Goal: Task Accomplishment & Management: Complete application form

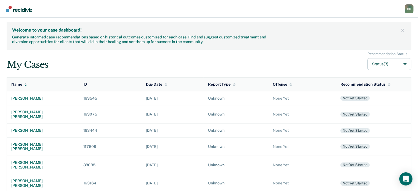
click at [29, 128] on div "[PERSON_NAME]" at bounding box center [42, 130] width 63 height 5
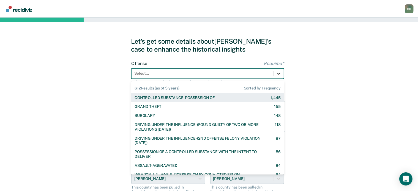
click at [275, 75] on div at bounding box center [279, 74] width 10 height 10
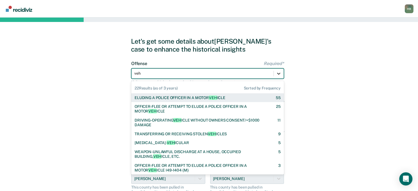
type input "vehi"
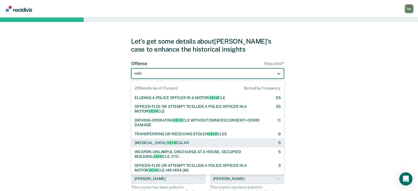
click at [167, 142] on div "[MEDICAL_DATA]- [PERSON_NAME]" at bounding box center [161, 143] width 54 height 5
checkbox input "true"
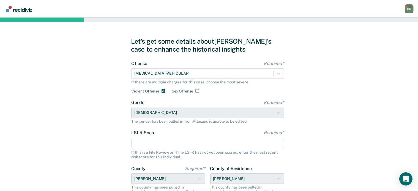
click at [153, 140] on input "LSI-R Score Required*" at bounding box center [207, 144] width 153 height 12
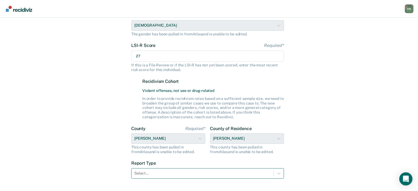
type input "27"
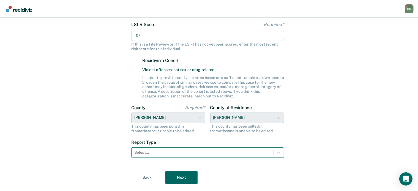
click at [147, 158] on div "Select..." at bounding box center [207, 153] width 153 height 10
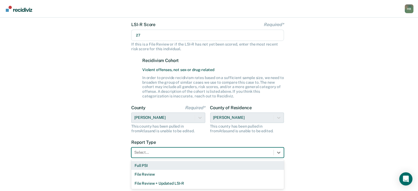
click at [147, 168] on div "Full PSI" at bounding box center [207, 165] width 153 height 9
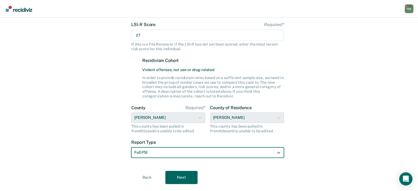
scroll to position [121, 0]
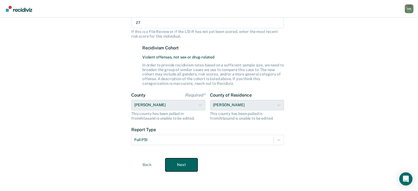
click at [183, 163] on button "Next" at bounding box center [181, 165] width 32 height 13
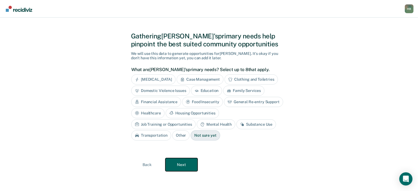
scroll to position [4, 0]
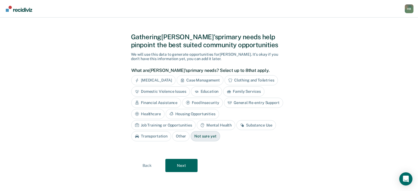
click at [247, 104] on div "General Re-entry Support" at bounding box center [253, 103] width 59 height 10
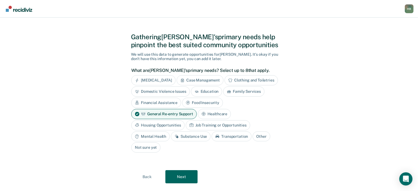
click at [194, 137] on div "Substance Use" at bounding box center [191, 137] width 40 height 10
click at [150, 136] on div "Mental Health" at bounding box center [150, 137] width 38 height 10
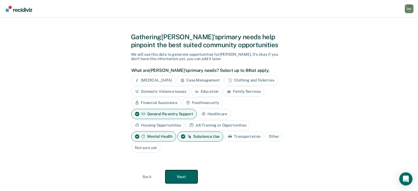
click at [185, 178] on button "Next" at bounding box center [181, 176] width 32 height 13
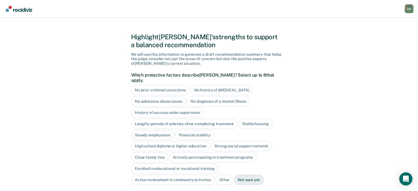
click at [260, 119] on div "Stable housing" at bounding box center [255, 124] width 34 height 10
click at [260, 119] on div "Stable housing" at bounding box center [258, 124] width 40 height 10
click at [228, 141] on div "Strong social support network" at bounding box center [241, 146] width 61 height 10
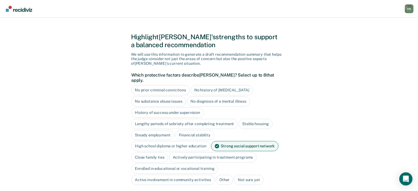
click at [152, 154] on div "Close family ties" at bounding box center [149, 158] width 37 height 10
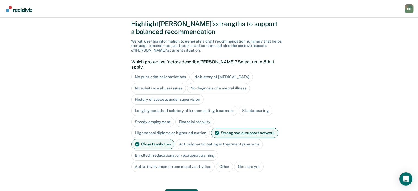
scroll to position [18, 0]
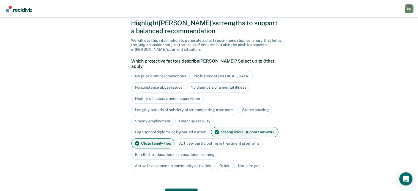
click at [219, 128] on div "Strong social support network" at bounding box center [244, 132] width 67 height 10
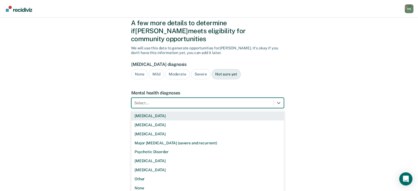
click at [164, 100] on div at bounding box center [202, 103] width 136 height 6
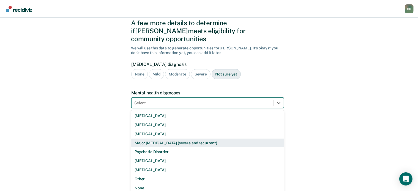
click at [157, 139] on div "Major [MEDICAL_DATA] (severe and recurrent)" at bounding box center [207, 143] width 153 height 9
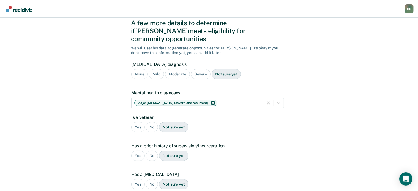
click at [151, 122] on div "No" at bounding box center [152, 127] width 12 height 10
click at [139, 151] on div "Yes" at bounding box center [137, 156] width 13 height 10
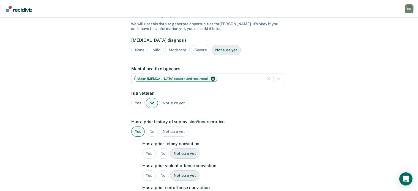
scroll to position [43, 0]
click at [162, 149] on div "No" at bounding box center [163, 153] width 12 height 10
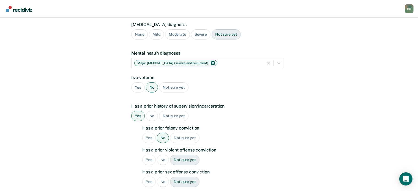
click at [162, 155] on div "No" at bounding box center [163, 160] width 12 height 10
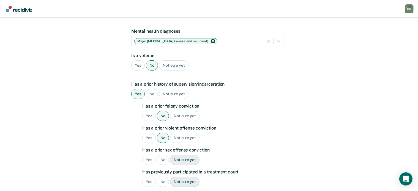
click at [162, 155] on div "No" at bounding box center [163, 160] width 12 height 10
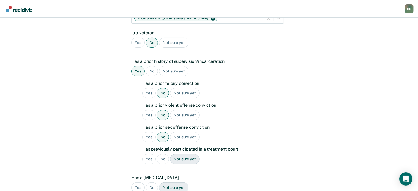
click at [162, 154] on div "No" at bounding box center [163, 159] width 12 height 10
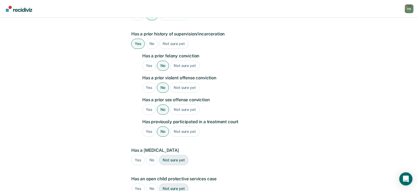
click at [149, 155] on div "No" at bounding box center [152, 160] width 12 height 10
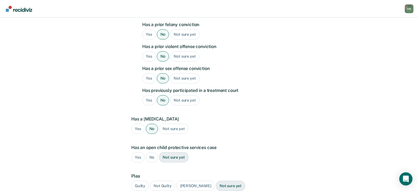
scroll to position [162, 0]
click at [151, 152] on div "No" at bounding box center [152, 157] width 12 height 10
click at [139, 181] on div "Guilty" at bounding box center [140, 186] width 18 height 10
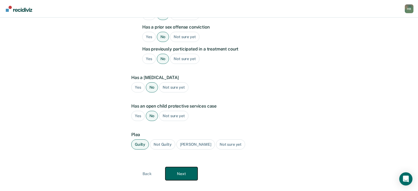
click at [178, 167] on button "Next" at bounding box center [181, 173] width 32 height 13
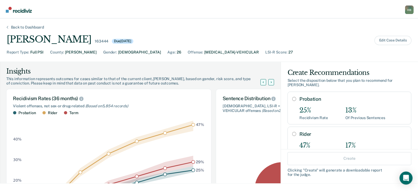
scroll to position [71, 0]
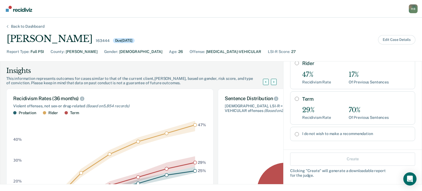
click at [295, 97] on input "Term" at bounding box center [297, 99] width 4 height 4
radio input "true"
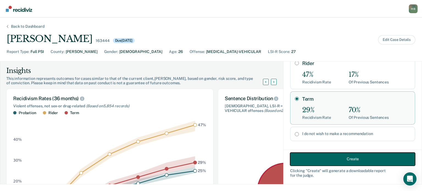
click at [326, 158] on button "Create" at bounding box center [352, 159] width 125 height 13
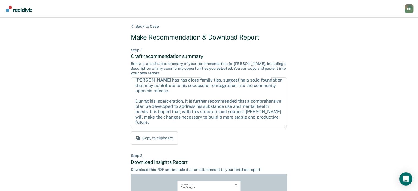
scroll to position [122, 0]
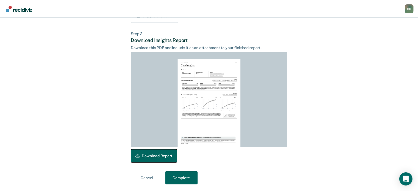
click at [166, 157] on button "Download Report" at bounding box center [154, 156] width 46 height 13
click at [190, 177] on button "Complete" at bounding box center [181, 178] width 32 height 13
